Goal: Task Accomplishment & Management: Manage account settings

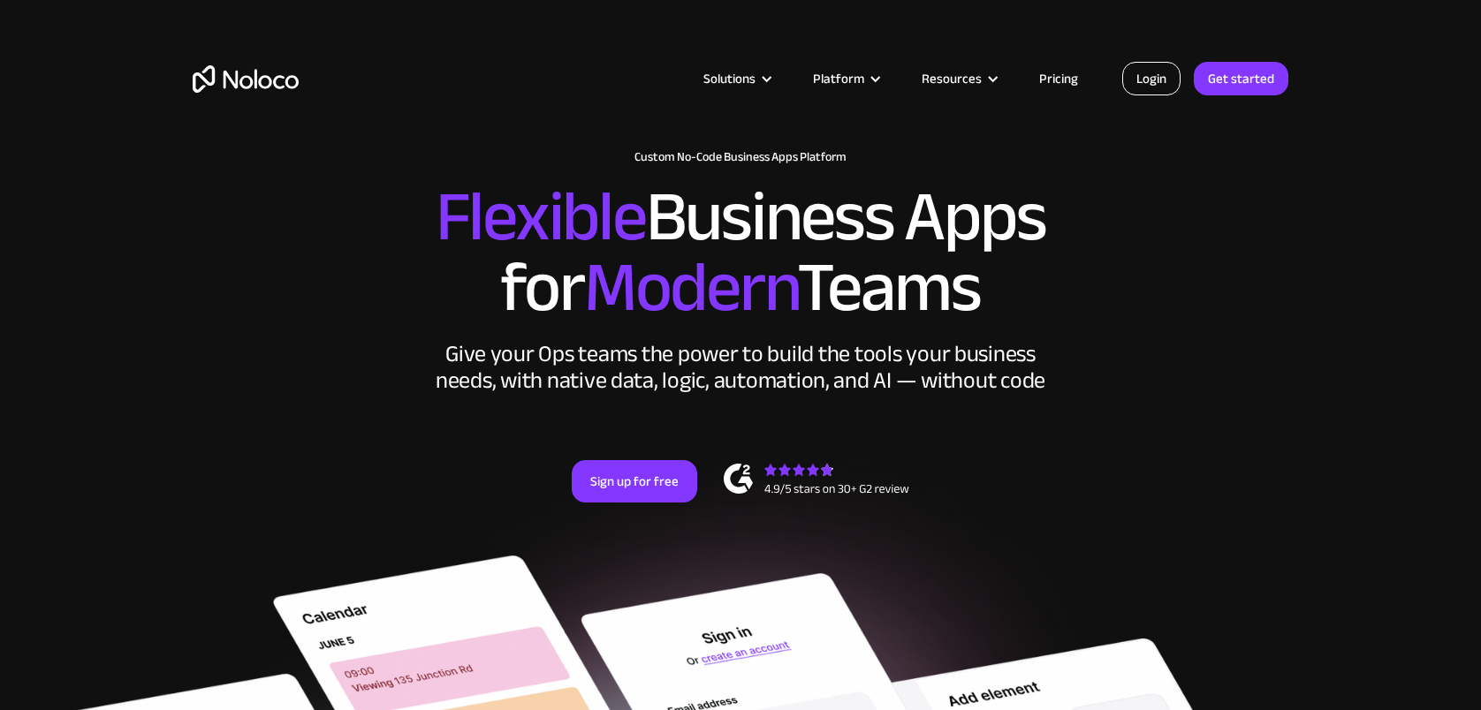
click at [1156, 87] on link "Login" at bounding box center [1151, 79] width 58 height 34
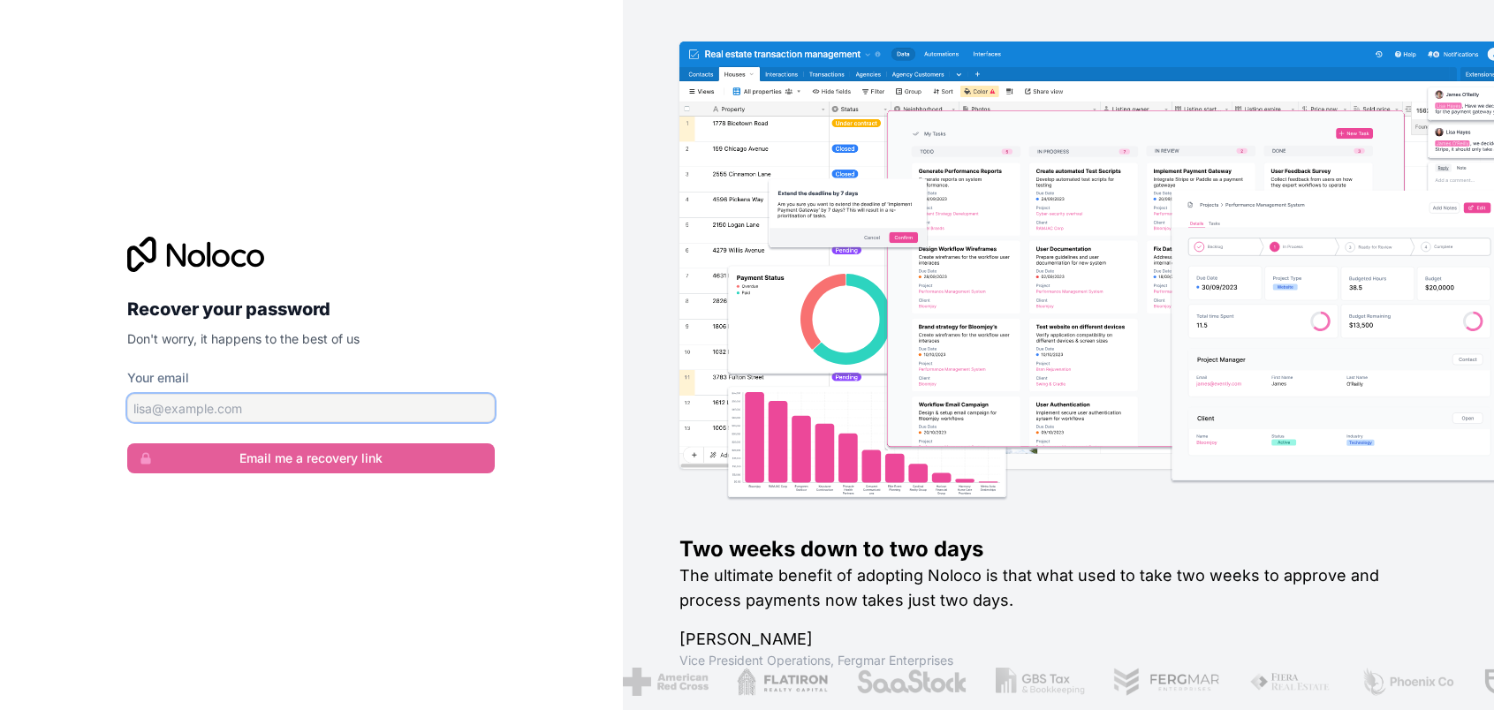
click at [239, 411] on input "Your email" at bounding box center [311, 408] width 368 height 28
type input "jramos@cafilm.org"
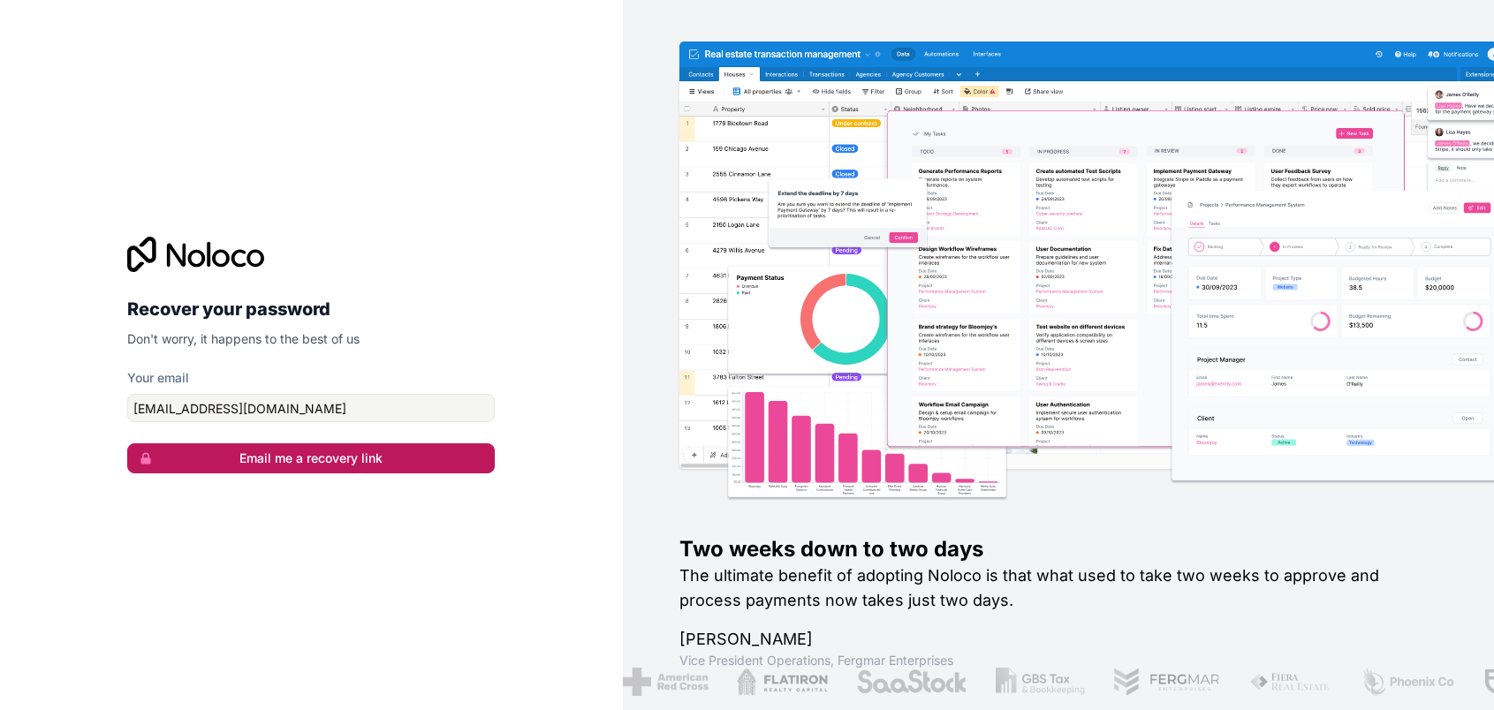
click at [251, 474] on button "Email me a recovery link" at bounding box center [311, 459] width 368 height 30
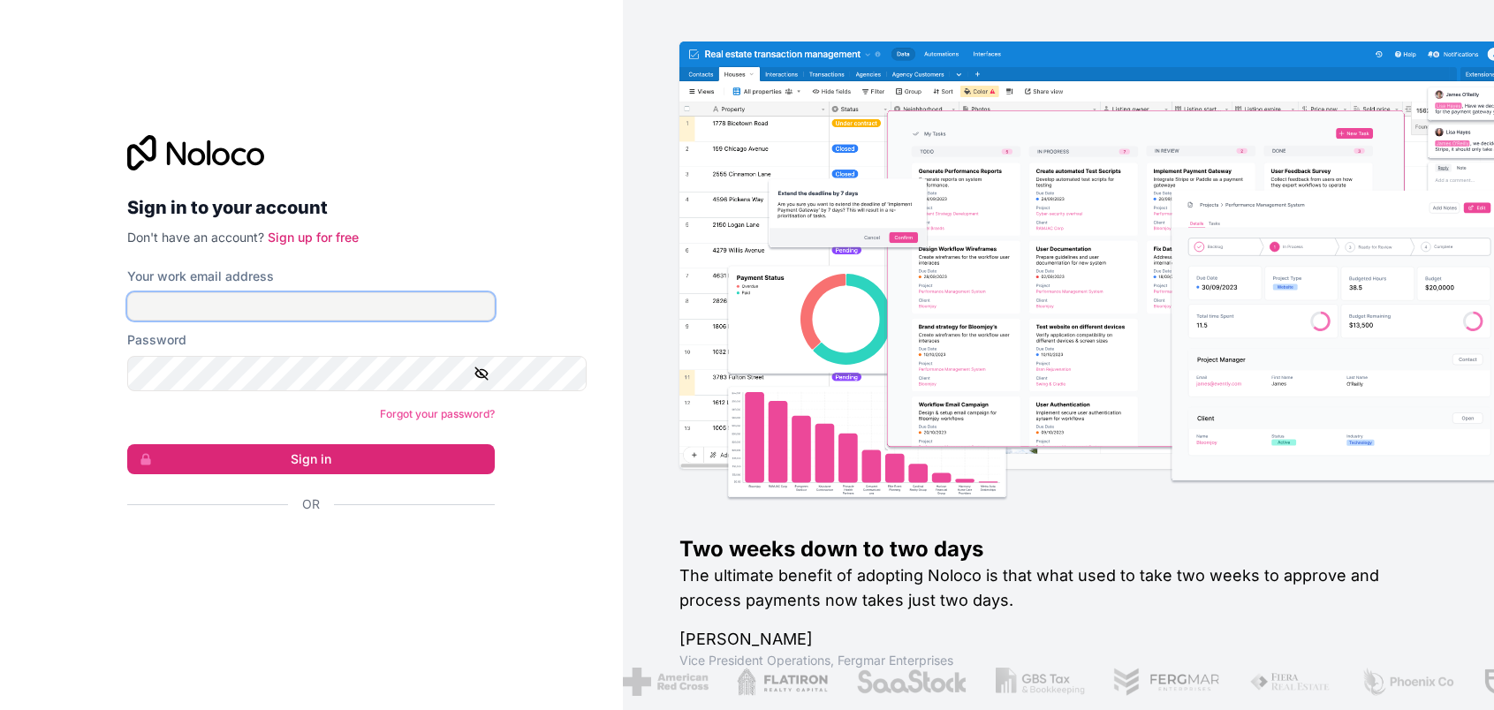
click at [187, 301] on input "Your work email address" at bounding box center [311, 306] width 368 height 28
type input "[EMAIL_ADDRESS][DOMAIN_NAME]"
click at [292, 509] on form "Your work email address [EMAIL_ADDRESS][DOMAIN_NAME] Password Forgot your passw…" at bounding box center [311, 421] width 368 height 307
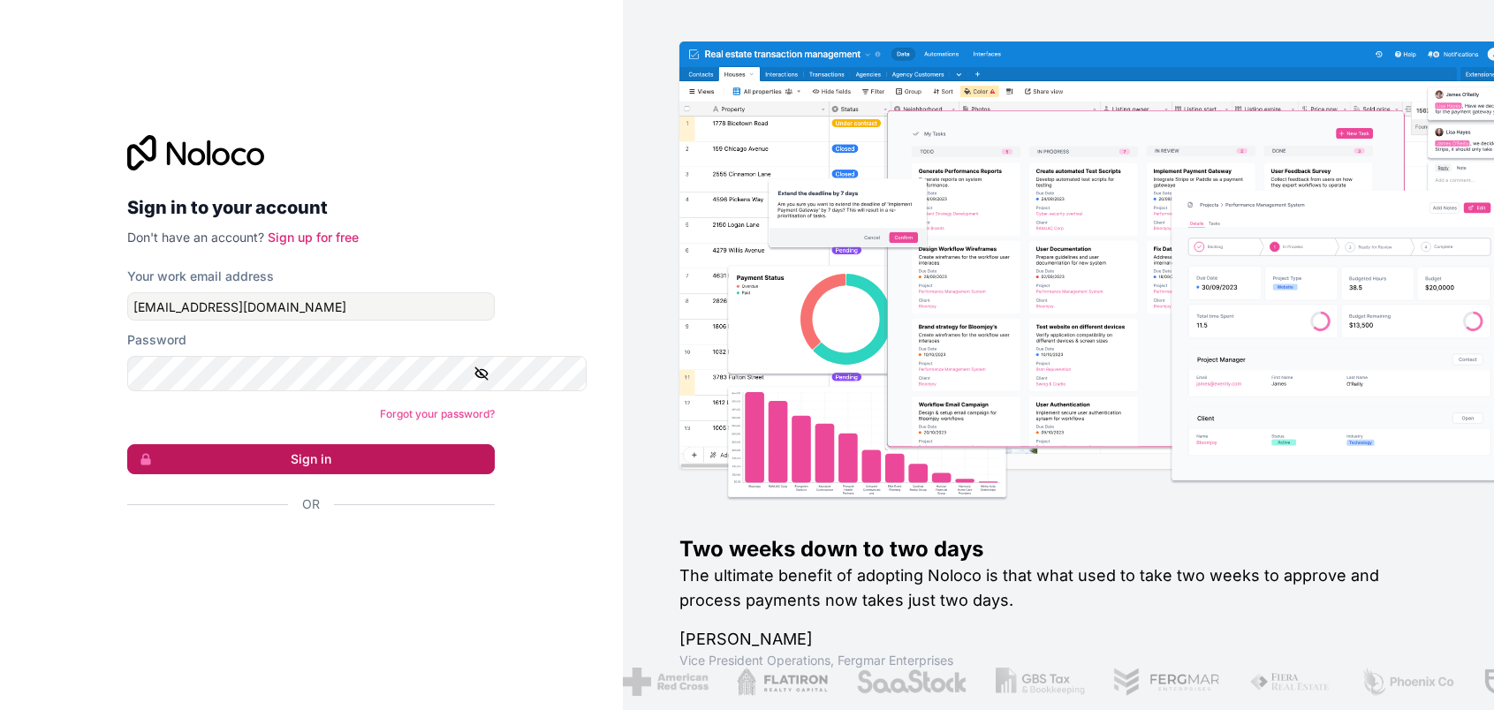
click at [297, 475] on button "Sign in" at bounding box center [311, 459] width 368 height 30
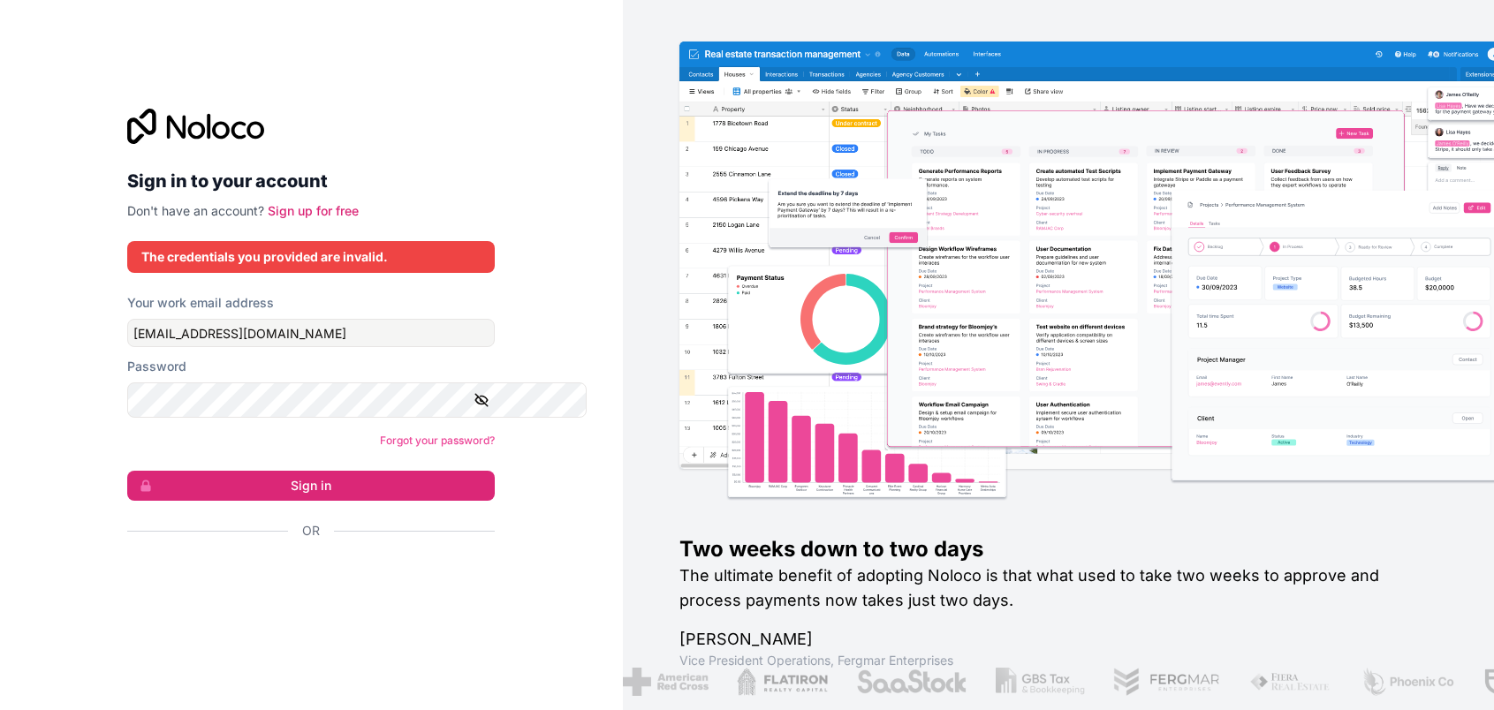
click at [489, 404] on icon "button" at bounding box center [482, 400] width 12 height 8
